Goal: Information Seeking & Learning: Find specific page/section

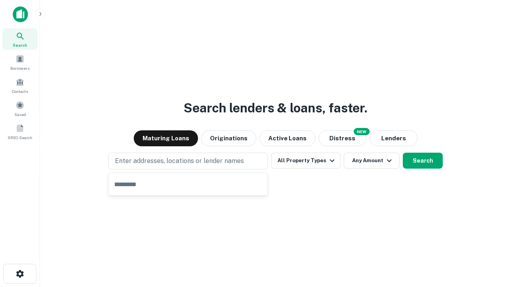
type input "**********"
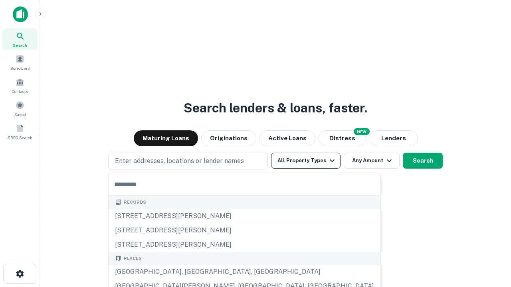
click at [306, 161] on button "All Property Types" at bounding box center [305, 161] width 69 height 16
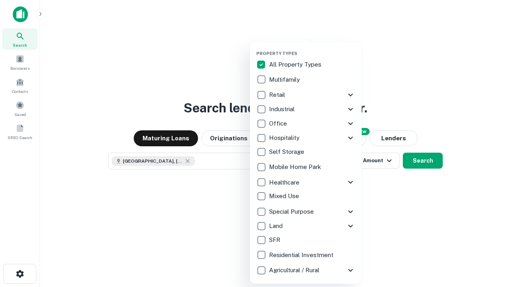
click at [312, 48] on button "button" at bounding box center [312, 48] width 112 height 0
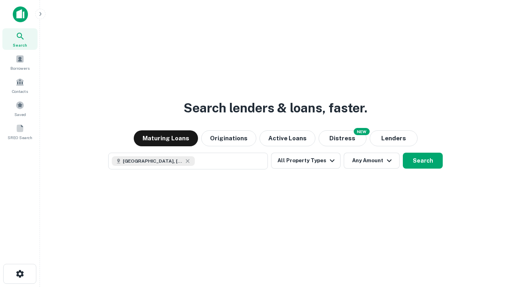
scroll to position [13, 0]
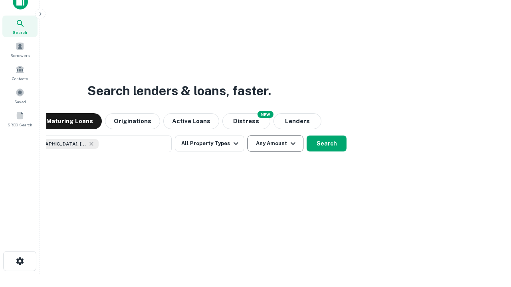
click at [247, 136] on button "Any Amount" at bounding box center [275, 144] width 56 height 16
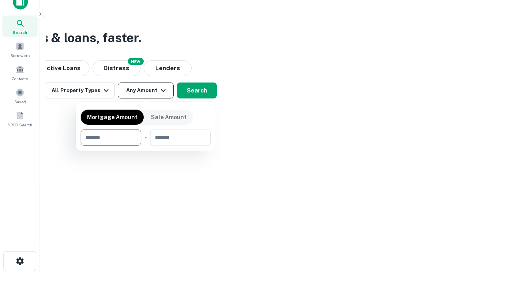
type input "*******"
click at [146, 146] on button "button" at bounding box center [146, 146] width 130 height 0
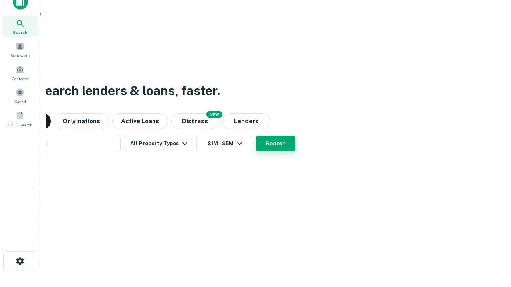
click at [255, 136] on button "Search" at bounding box center [275, 144] width 40 height 16
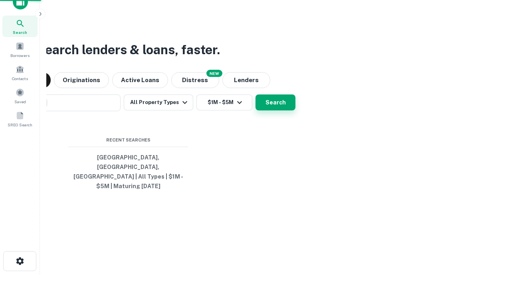
scroll to position [26, 226]
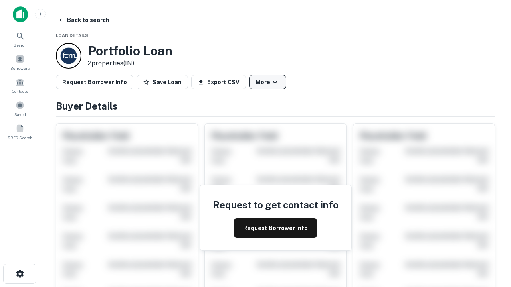
click at [267, 82] on button "More" at bounding box center [267, 82] width 37 height 14
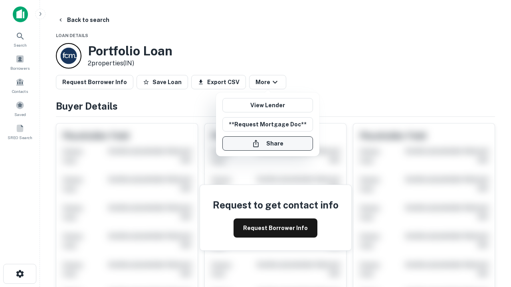
click at [267, 144] on button "Share" at bounding box center [267, 143] width 91 height 14
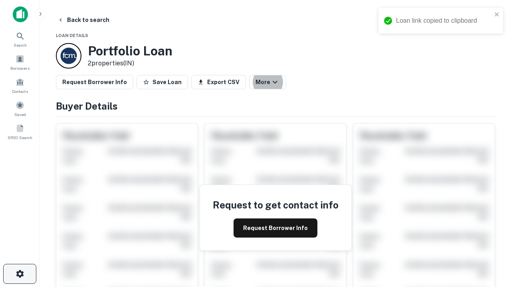
click at [20, 274] on icon "button" at bounding box center [20, 274] width 10 height 10
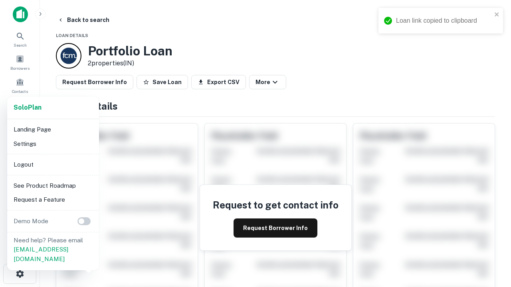
click at [53, 164] on li "Logout" at bounding box center [52, 165] width 85 height 14
